Goal: Transaction & Acquisition: Purchase product/service

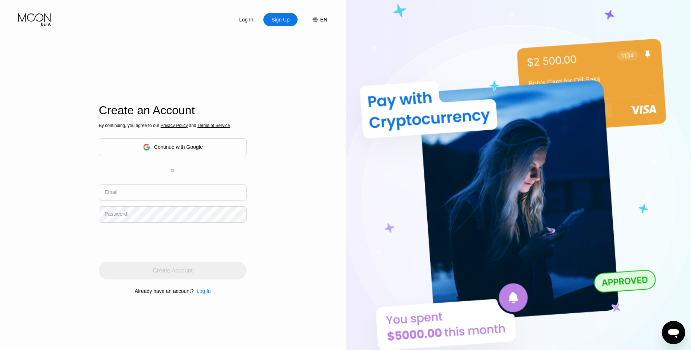
click at [251, 20] on div "Log In" at bounding box center [247, 19] width 16 height 7
click at [249, 25] on div "Log In" at bounding box center [246, 19] width 34 height 13
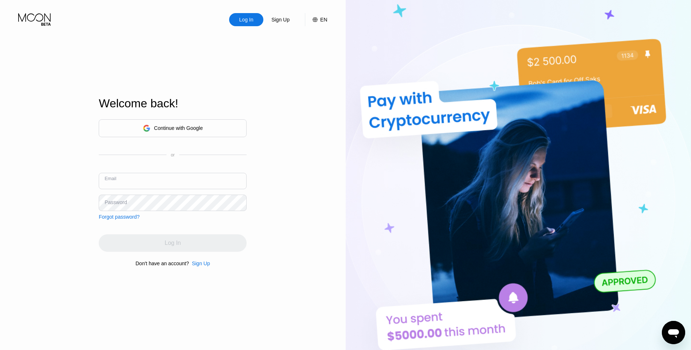
click at [169, 175] on input "text" at bounding box center [173, 181] width 148 height 16
type input "az9119ca@gmail.com"
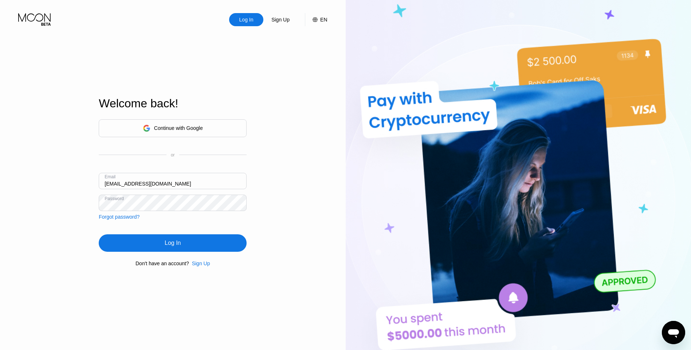
click at [186, 241] on div "Log In" at bounding box center [173, 243] width 148 height 17
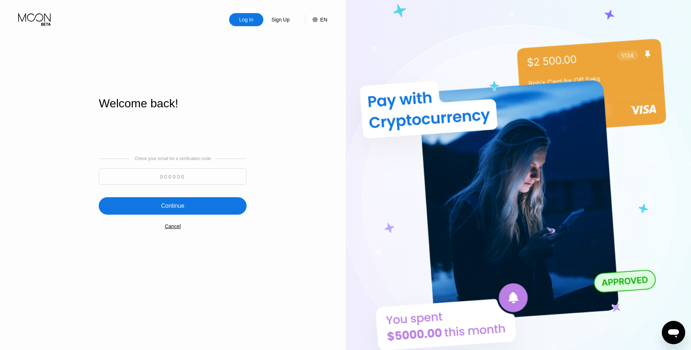
click at [203, 177] on input at bounding box center [173, 177] width 148 height 16
type input "741937"
click at [202, 203] on div "Continue" at bounding box center [173, 205] width 148 height 17
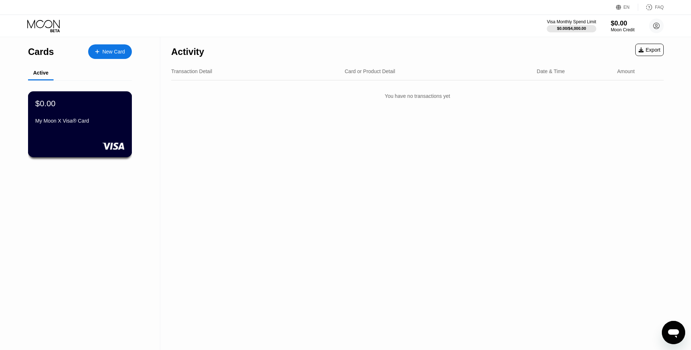
click at [100, 108] on div "$0.00" at bounding box center [79, 103] width 89 height 9
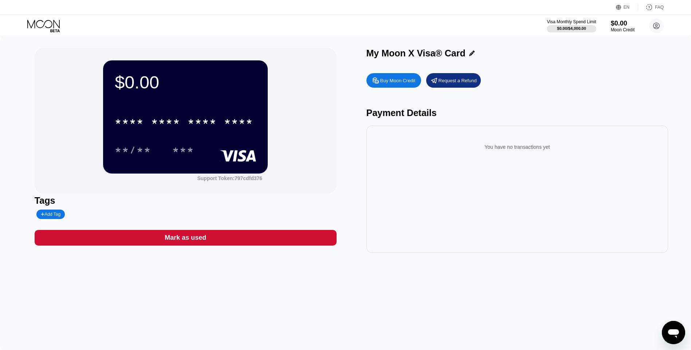
click at [47, 26] on icon at bounding box center [44, 26] width 34 height 13
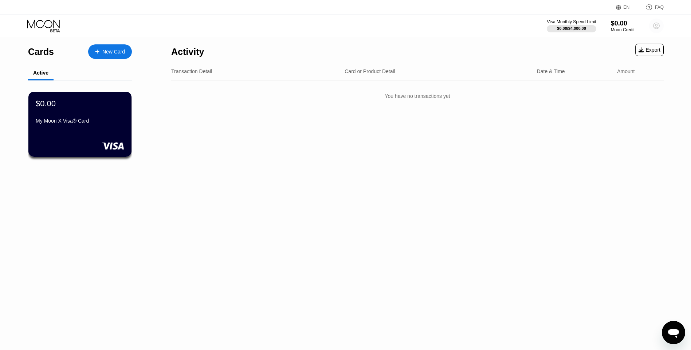
click at [658, 24] on circle at bounding box center [656, 26] width 15 height 15
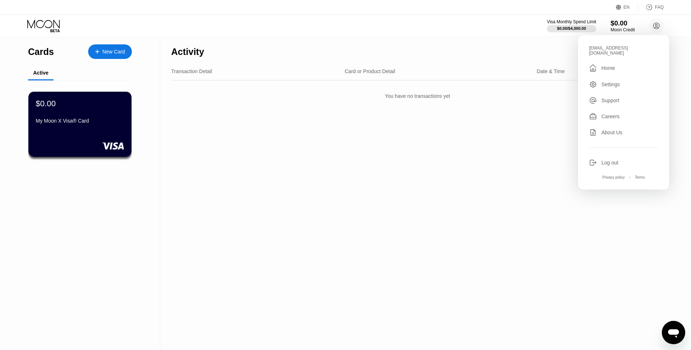
click at [617, 25] on div "$0.00" at bounding box center [623, 23] width 24 height 8
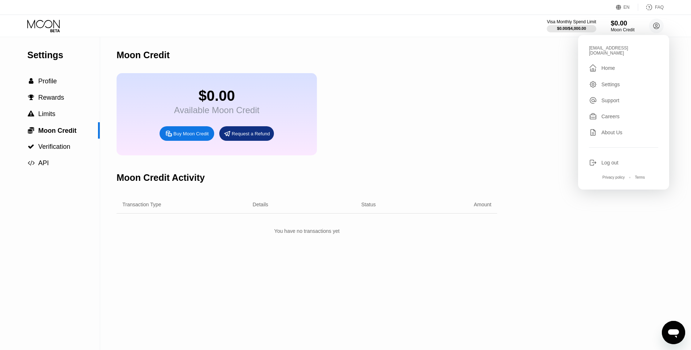
click at [409, 103] on div "$0.00 Available Moon Credit Buy Moon Credit Request a Refund" at bounding box center [307, 114] width 381 height 82
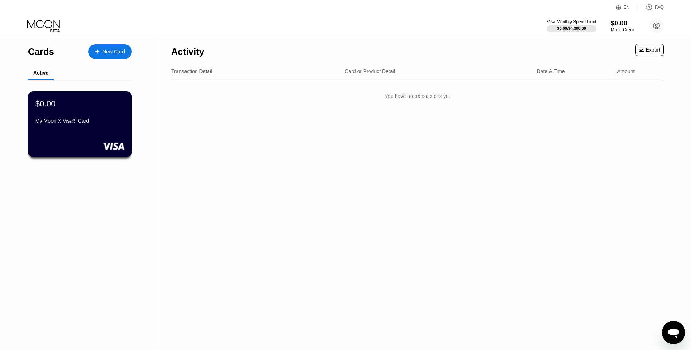
click at [94, 124] on div "My Moon X Visa® Card" at bounding box center [79, 121] width 89 height 6
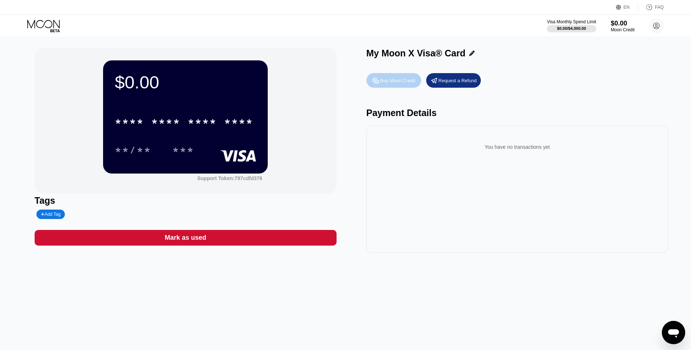
click at [395, 83] on div "Buy Moon Credit" at bounding box center [397, 81] width 35 height 6
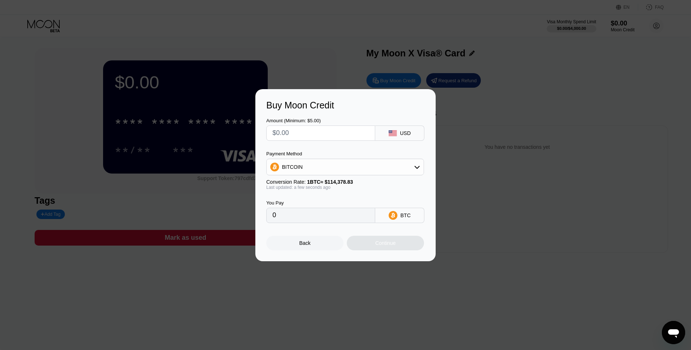
click at [372, 163] on div "BITCOIN" at bounding box center [345, 167] width 157 height 15
click at [372, 165] on div "BITCOIN" at bounding box center [345, 167] width 157 height 15
click at [370, 166] on div "BITCOIN" at bounding box center [345, 167] width 157 height 15
click at [352, 201] on div "USDT on TRON" at bounding box center [349, 203] width 137 height 6
type input "0.00"
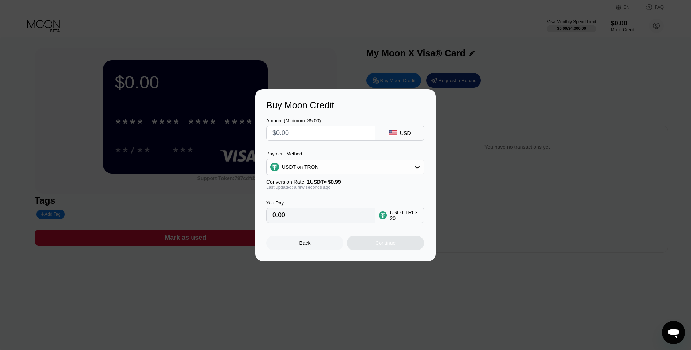
click at [326, 219] on input "0.00" at bounding box center [321, 215] width 97 height 15
click at [405, 222] on div "USDT TRC-20" at bounding box center [405, 216] width 31 height 12
click at [275, 219] on input "0.00" at bounding box center [321, 215] width 97 height 15
click at [274, 219] on input "0.00" at bounding box center [321, 215] width 97 height 15
click at [282, 136] on input "text" at bounding box center [321, 133] width 97 height 15
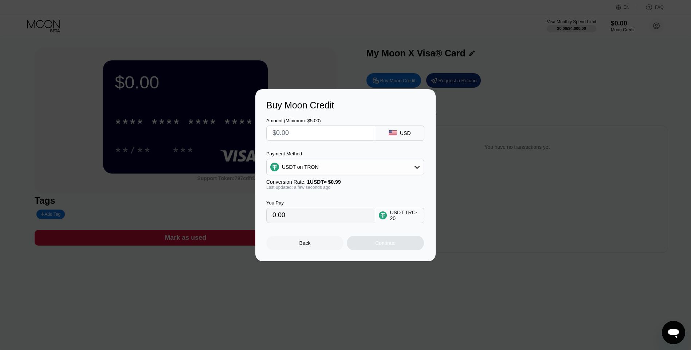
type input "$1"
type input "1.01"
type input "$10"
type input "10.10"
type input "$100"
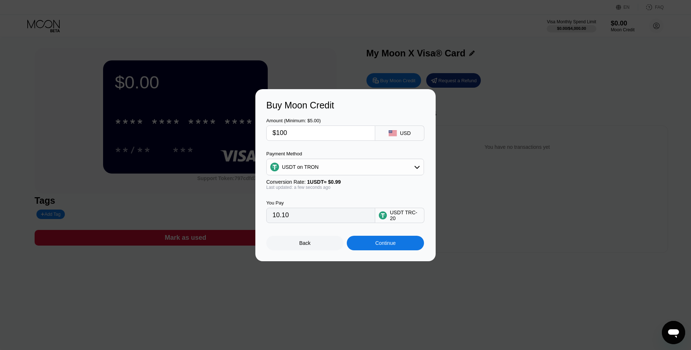
type input "101.01"
type input "$100"
click at [384, 244] on div "Continue" at bounding box center [385, 243] width 20 height 6
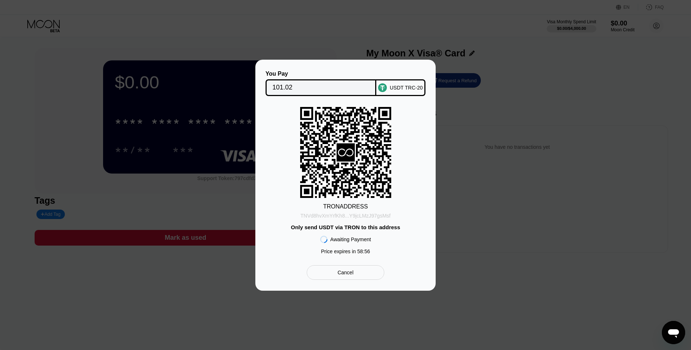
click at [326, 216] on div "TNVd8hvXmYrfKh8...Y9jcLMzJ97gsMsf" at bounding box center [346, 216] width 90 height 6
click at [375, 216] on div "TNVd8hvXmYrfKh8...Y9jcLMzJ97gsMsf" at bounding box center [346, 216] width 90 height 6
click at [352, 215] on div "TNVd8hvXmYrfKh8...Y9jcLMzJ97gsMsf" at bounding box center [346, 216] width 90 height 6
click at [338, 216] on div "TNVd8hvXmYrfKh8...Y9jcLMzJ97gsMsf" at bounding box center [346, 216] width 90 height 6
click at [339, 276] on div "Cancel" at bounding box center [346, 273] width 16 height 7
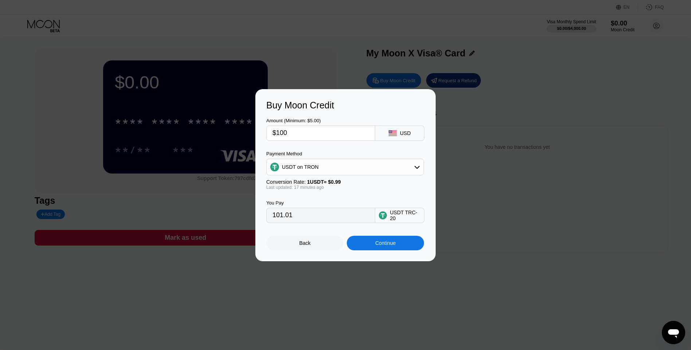
click at [325, 284] on div at bounding box center [348, 175] width 697 height 350
click at [301, 246] on div "Back" at bounding box center [304, 243] width 11 height 6
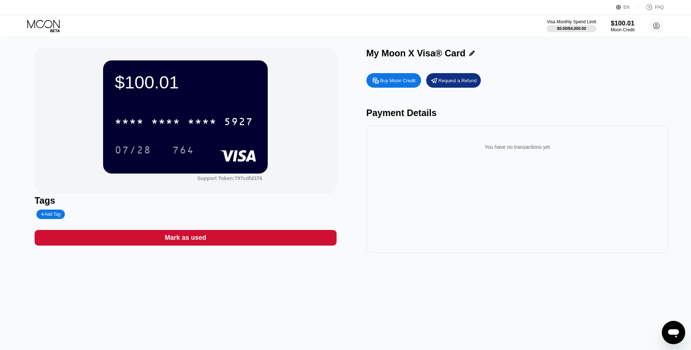
click at [656, 27] on icon at bounding box center [657, 26] width 4 height 4
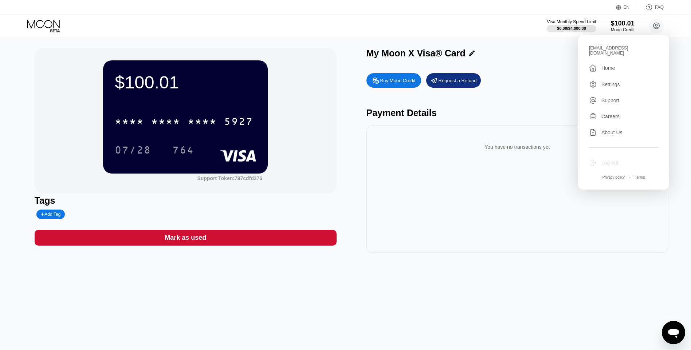
click at [606, 160] on div "Log out" at bounding box center [609, 163] width 17 height 6
